Goal: Task Accomplishment & Management: Use online tool/utility

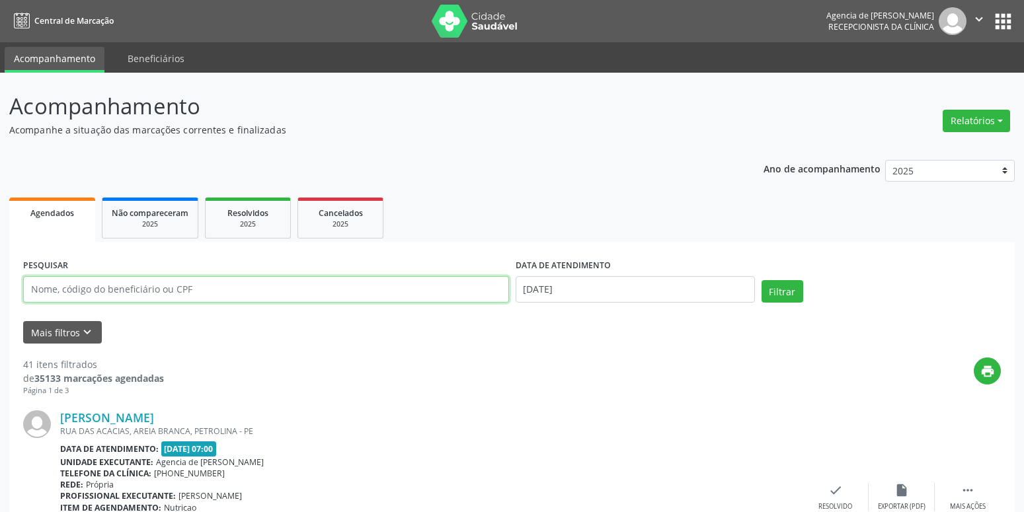
click at [272, 290] on input "text" at bounding box center [266, 289] width 486 height 26
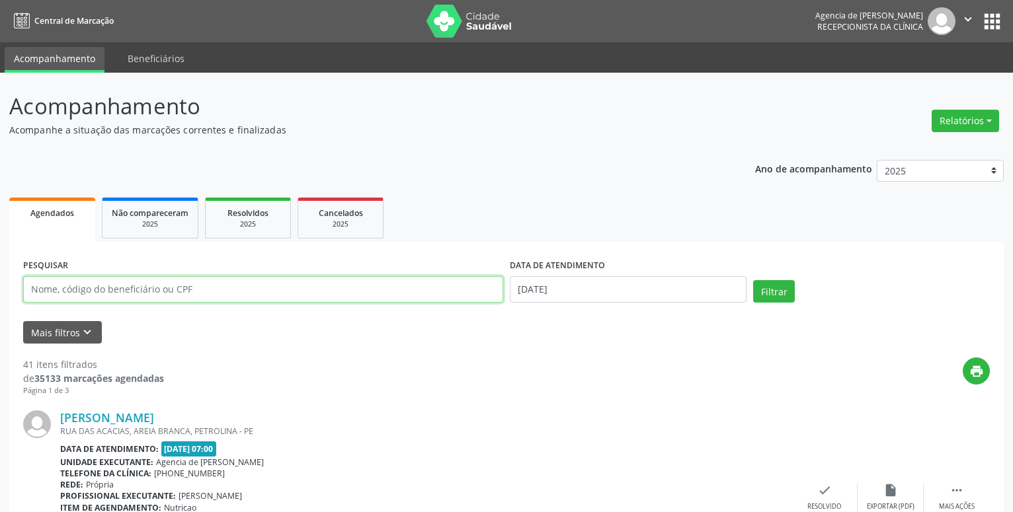
click at [331, 281] on input "text" at bounding box center [263, 289] width 480 height 26
click at [978, 114] on button "Relatórios" at bounding box center [965, 121] width 67 height 22
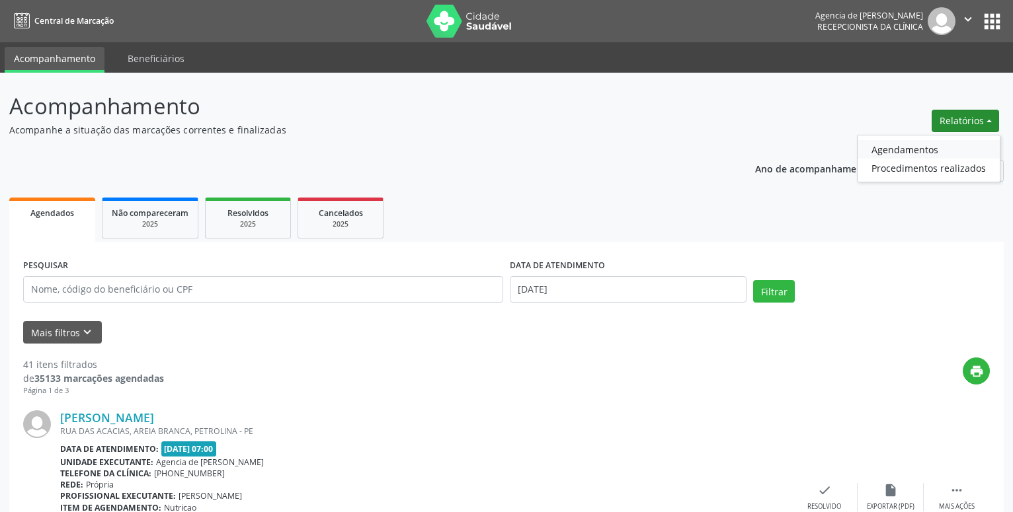
click at [914, 147] on link "Agendamentos" at bounding box center [929, 149] width 142 height 19
select select "9"
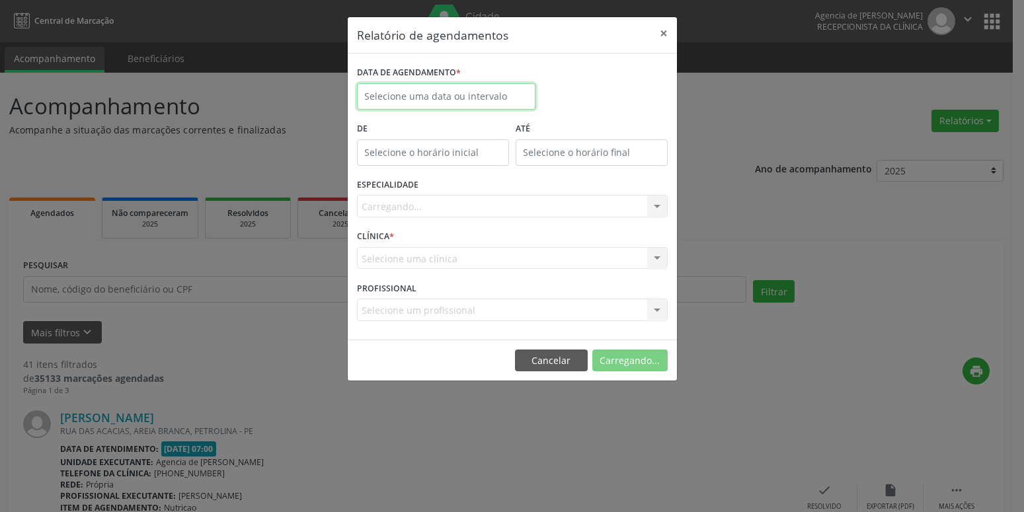
click at [386, 100] on input "text" at bounding box center [446, 96] width 179 height 26
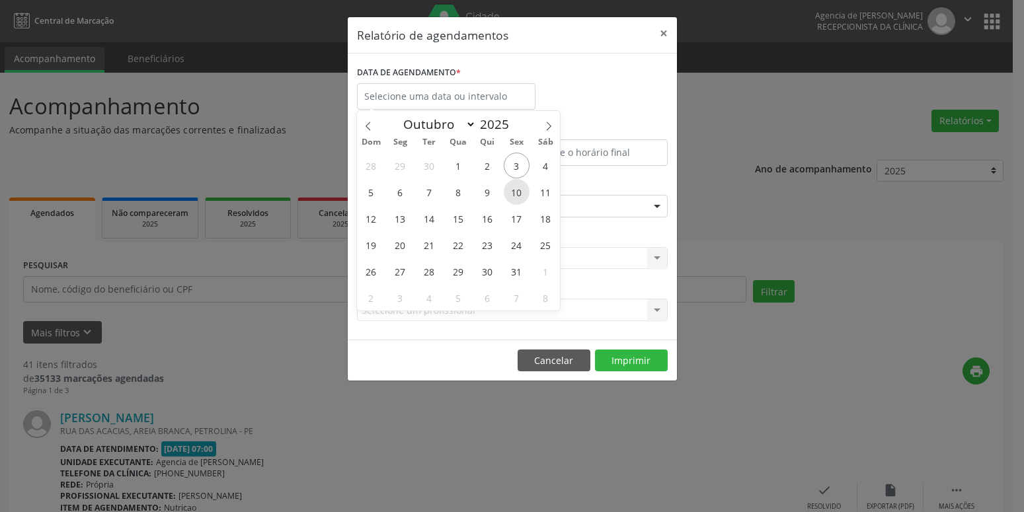
click at [518, 186] on span "10" at bounding box center [517, 192] width 26 height 26
type input "[DATE]"
click at [518, 186] on span "10" at bounding box center [517, 192] width 26 height 26
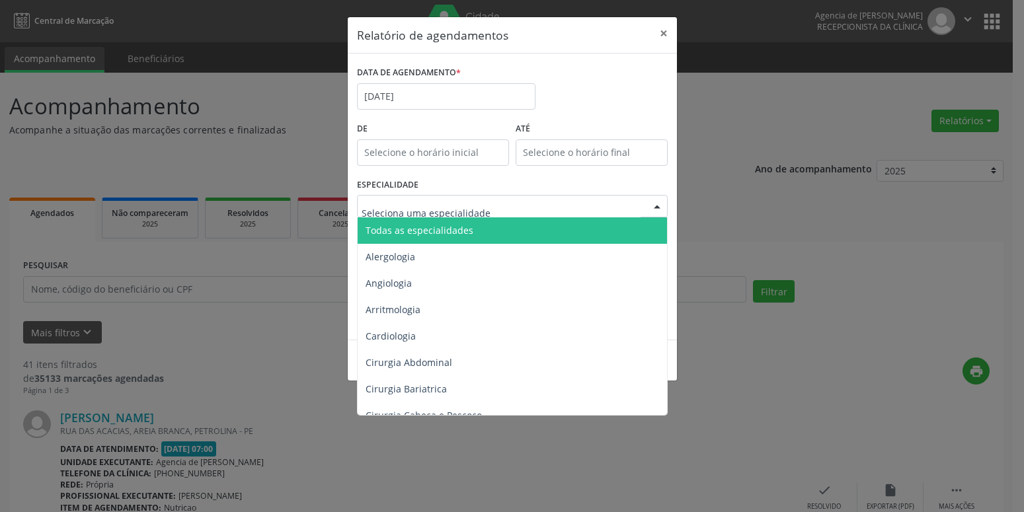
click at [512, 212] on div at bounding box center [512, 206] width 311 height 22
type input "der"
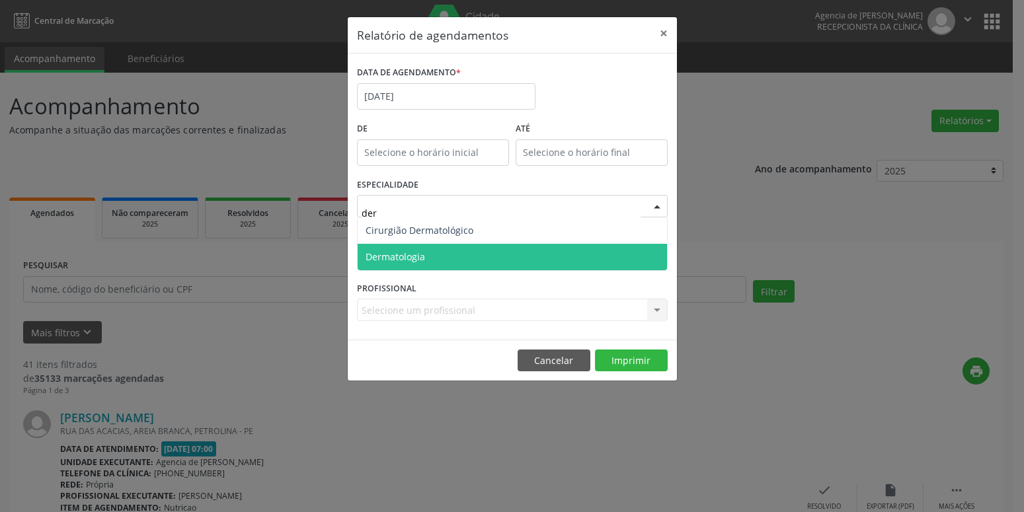
click at [459, 261] on span "Dermatologia" at bounding box center [512, 257] width 309 height 26
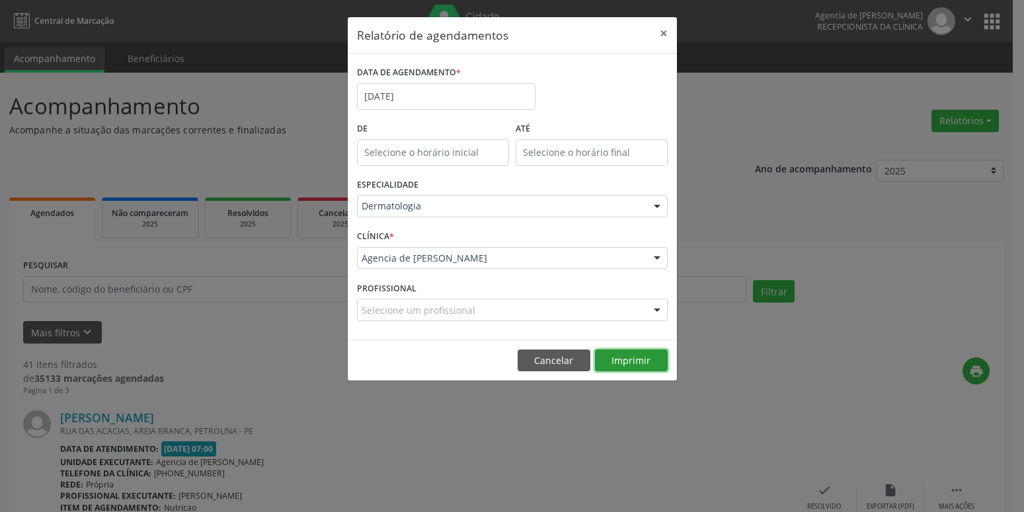
click at [654, 358] on button "Imprimir" at bounding box center [631, 361] width 73 height 22
click at [406, 93] on input "[DATE]" at bounding box center [446, 96] width 179 height 26
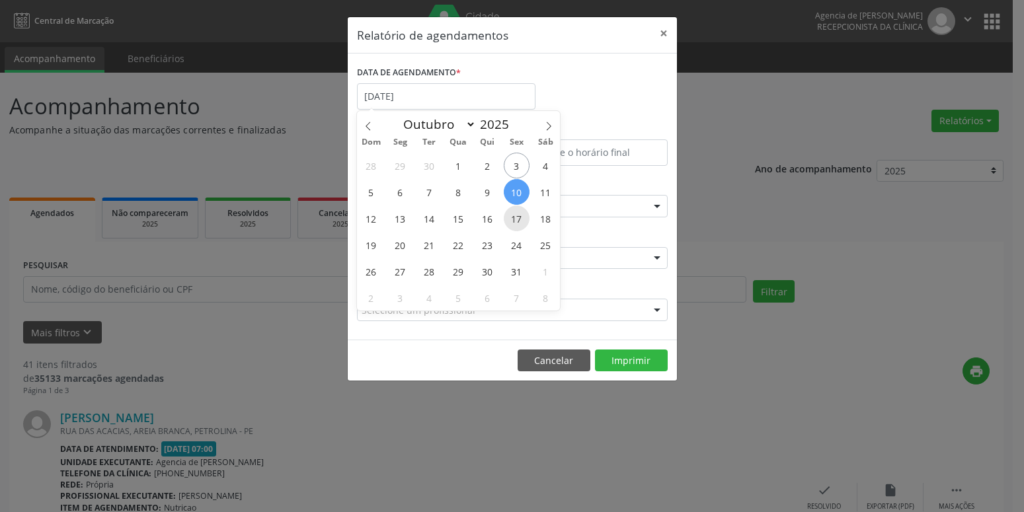
click at [520, 222] on span "17" at bounding box center [517, 219] width 26 height 26
type input "17/10/2025"
click at [520, 222] on span "17" at bounding box center [517, 219] width 26 height 26
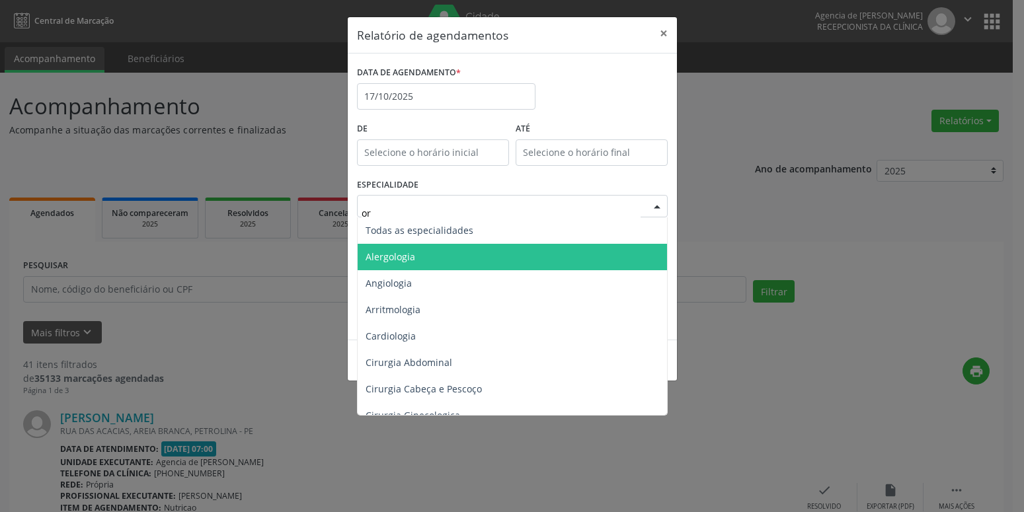
type input "ort"
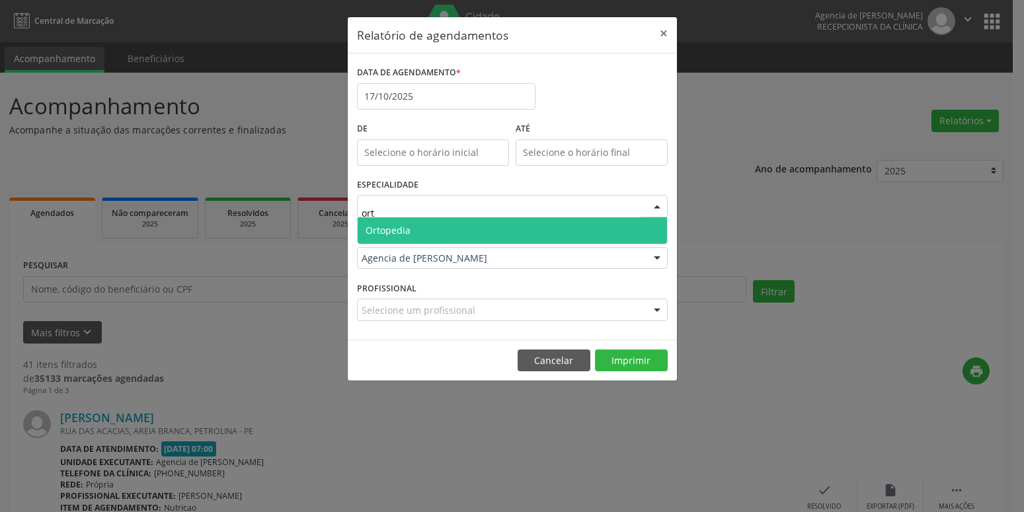
click at [501, 227] on span "Ortopedia" at bounding box center [512, 231] width 309 height 26
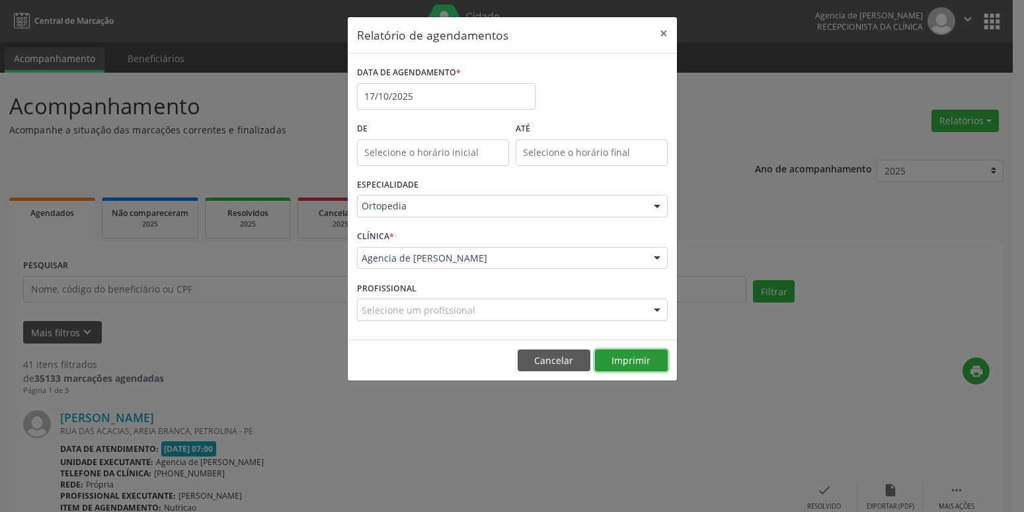
click at [645, 362] on button "Imprimir" at bounding box center [631, 361] width 73 height 22
